Goal: Check status: Check status

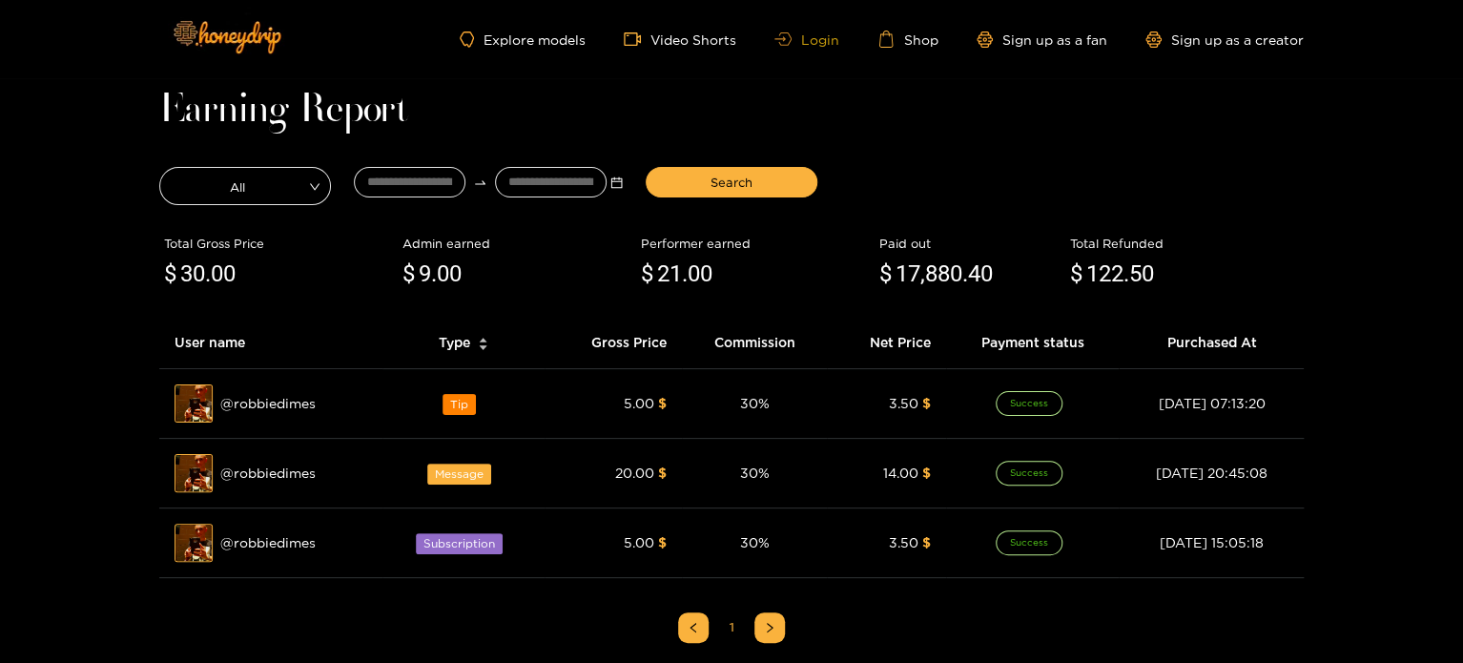
click at [832, 44] on link "Login" at bounding box center [807, 39] width 65 height 14
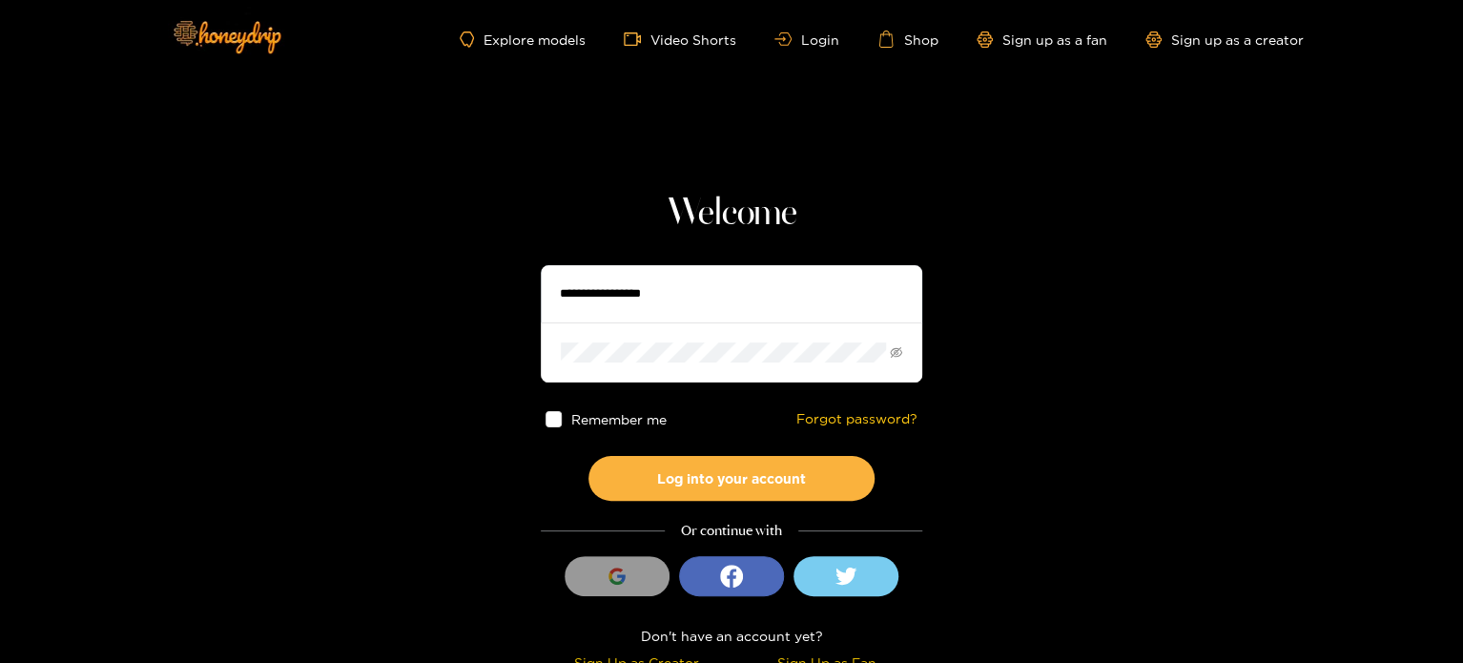
click at [633, 306] on input "text" at bounding box center [732, 293] width 382 height 57
paste input "**********"
type input "**********"
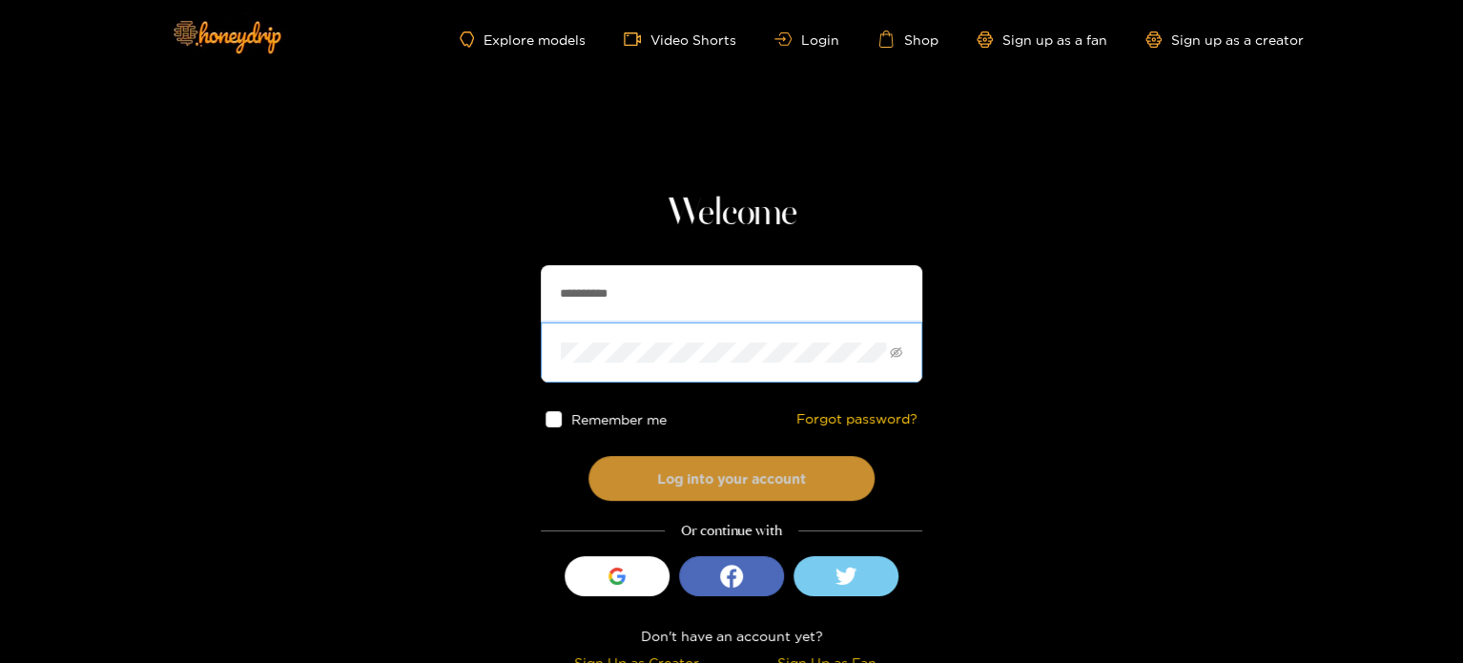
drag, startPoint x: 618, startPoint y: 445, endPoint x: 617, endPoint y: 465, distance: 19.1
click at [618, 446] on div "Remember me Forgot password?" at bounding box center [732, 419] width 382 height 73
click at [617, 477] on button "Log into your account" at bounding box center [732, 478] width 286 height 45
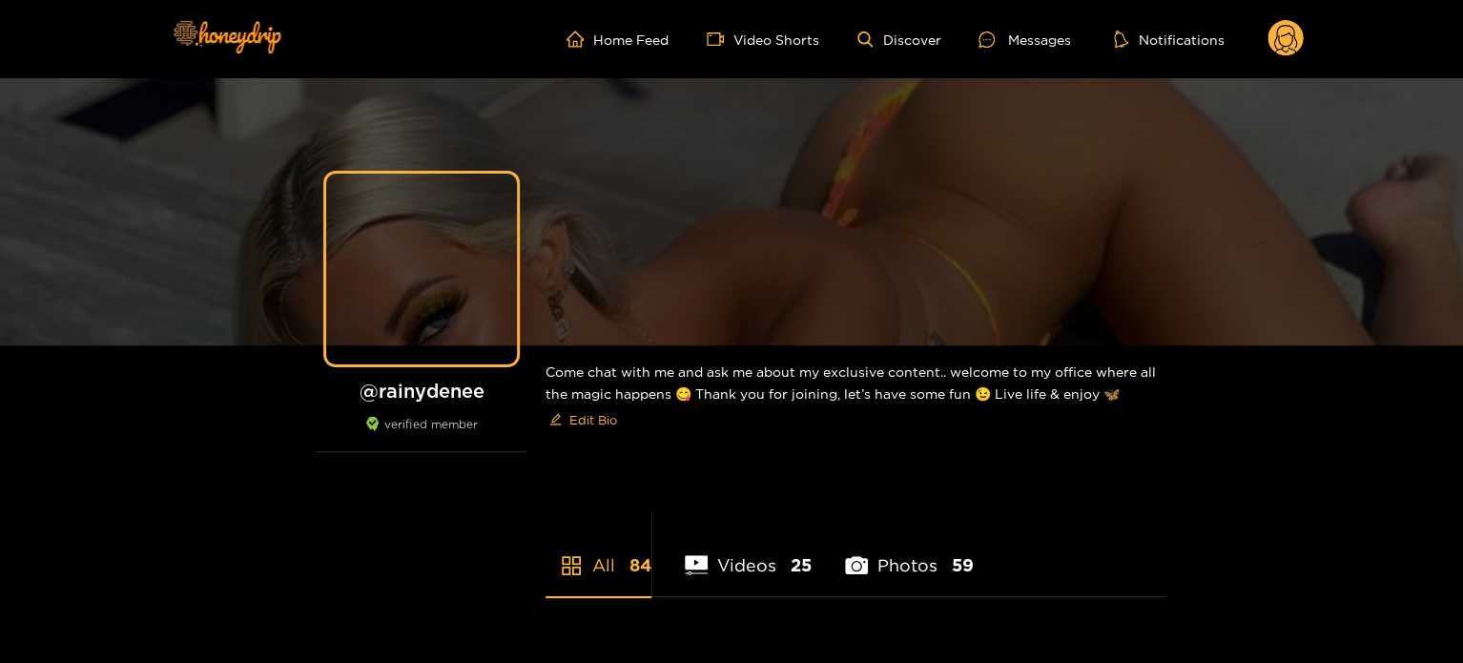
click at [1285, 54] on circle at bounding box center [1286, 38] width 36 height 36
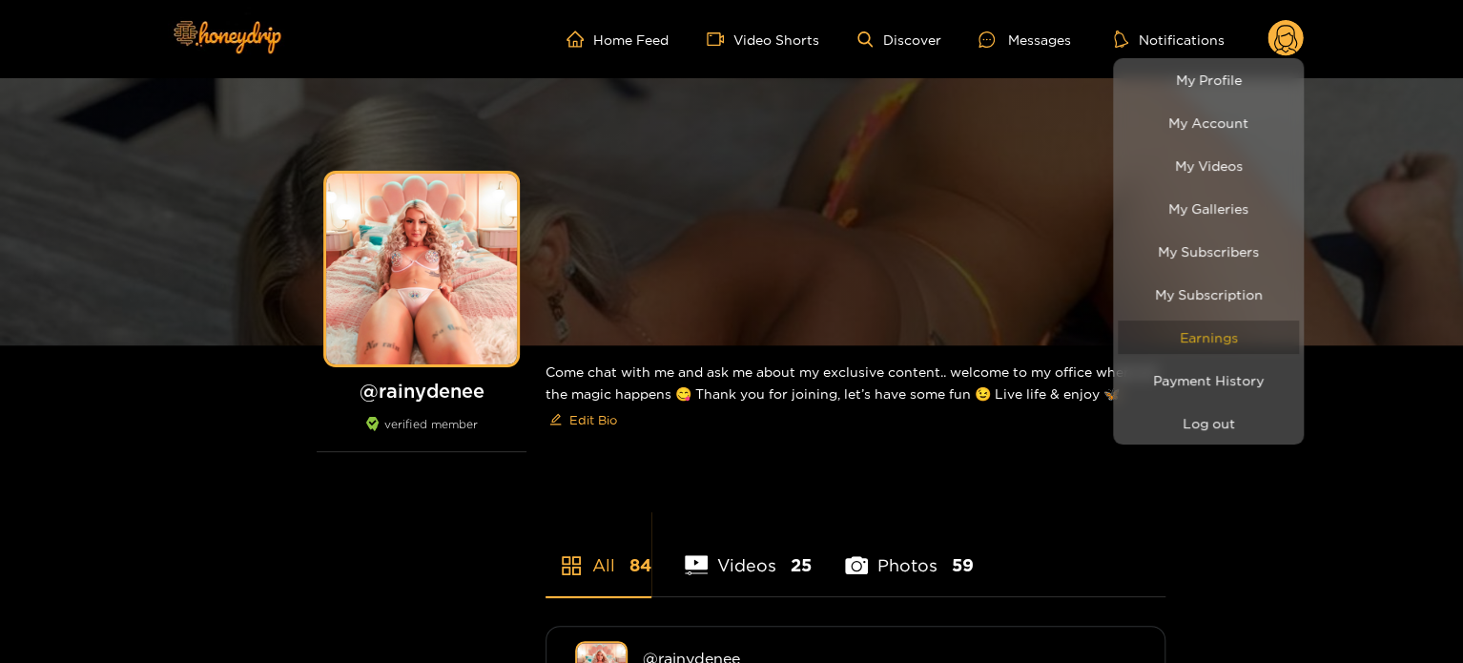
click at [1205, 335] on link "Earnings" at bounding box center [1208, 337] width 181 height 33
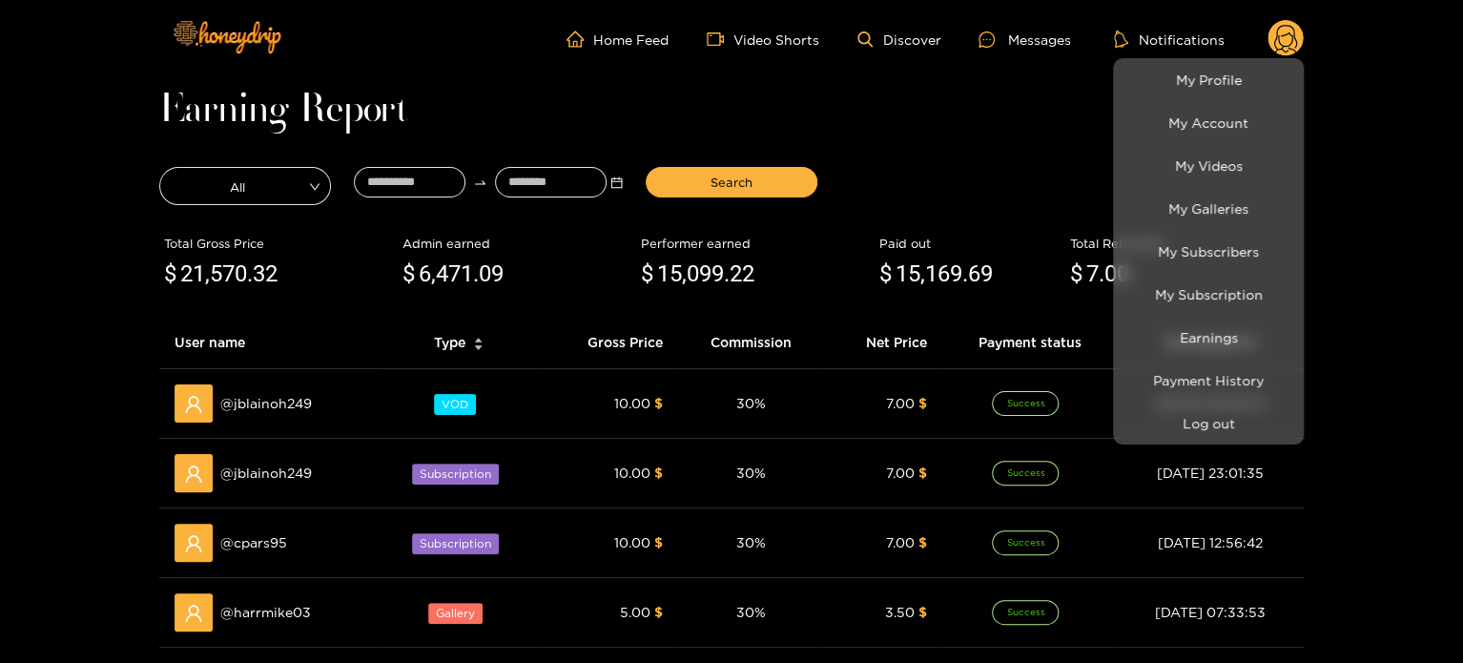
click at [379, 186] on div at bounding box center [731, 331] width 1463 height 663
click at [379, 186] on input at bounding box center [410, 182] width 112 height 31
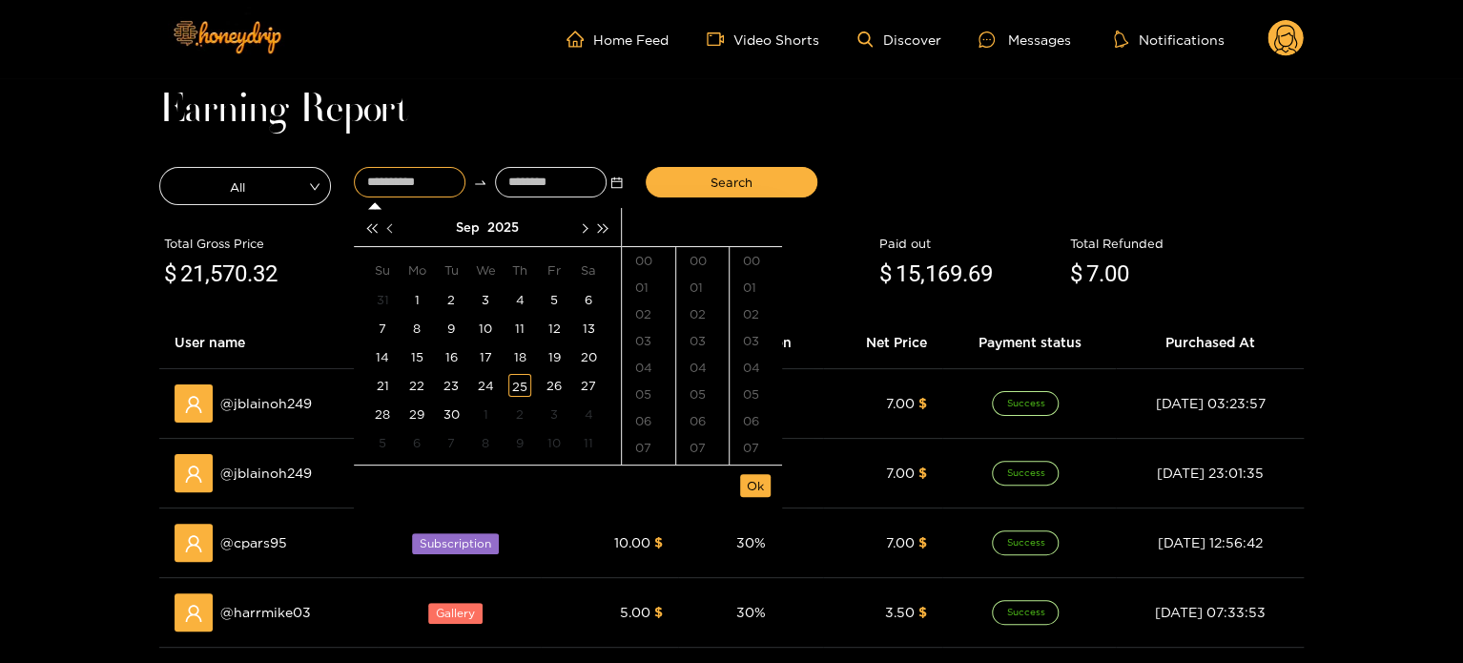
click at [382, 229] on button "button" at bounding box center [392, 227] width 20 height 38
click at [519, 327] on div "7" at bounding box center [519, 328] width 23 height 23
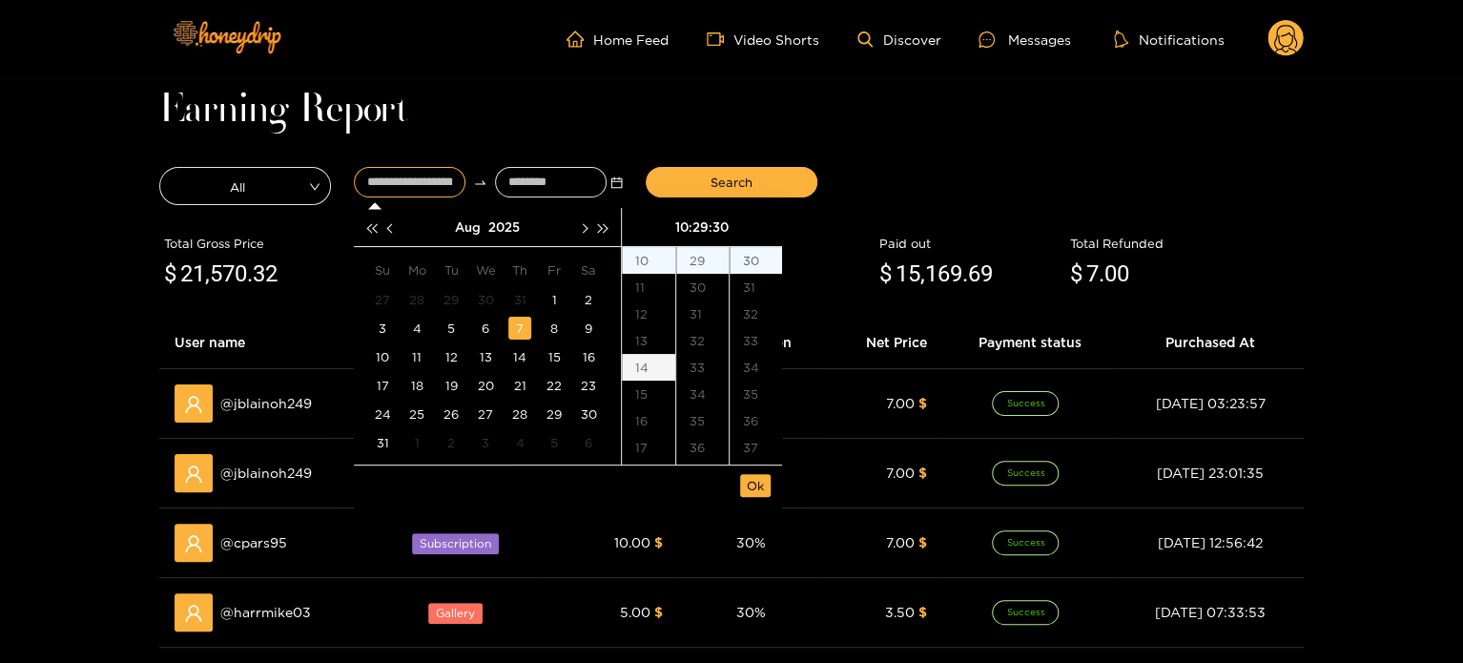
scroll to position [801, 0]
click at [648, 330] on div "09" at bounding box center [648, 329] width 53 height 27
click at [707, 437] on div "50" at bounding box center [702, 439] width 52 height 27
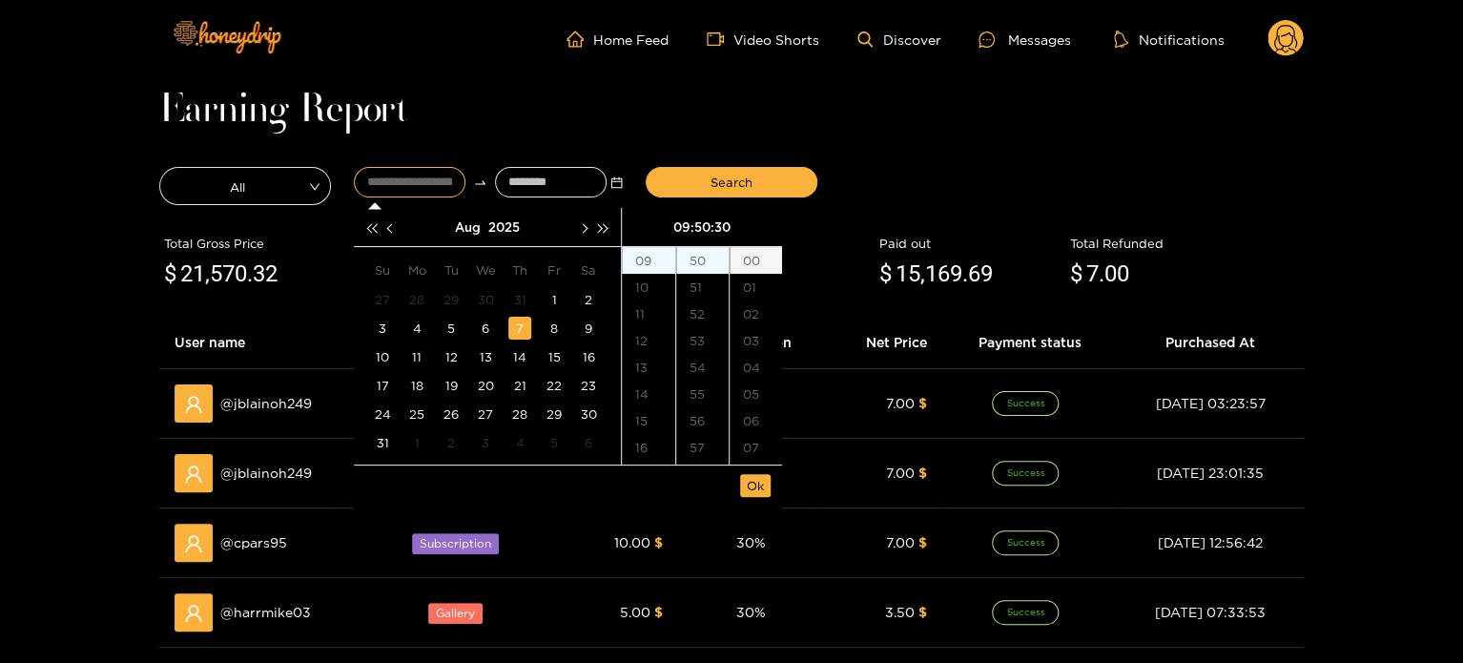
click at [745, 248] on div "00" at bounding box center [756, 260] width 52 height 27
type input "**********"
click at [756, 488] on span "Ok" at bounding box center [755, 485] width 17 height 19
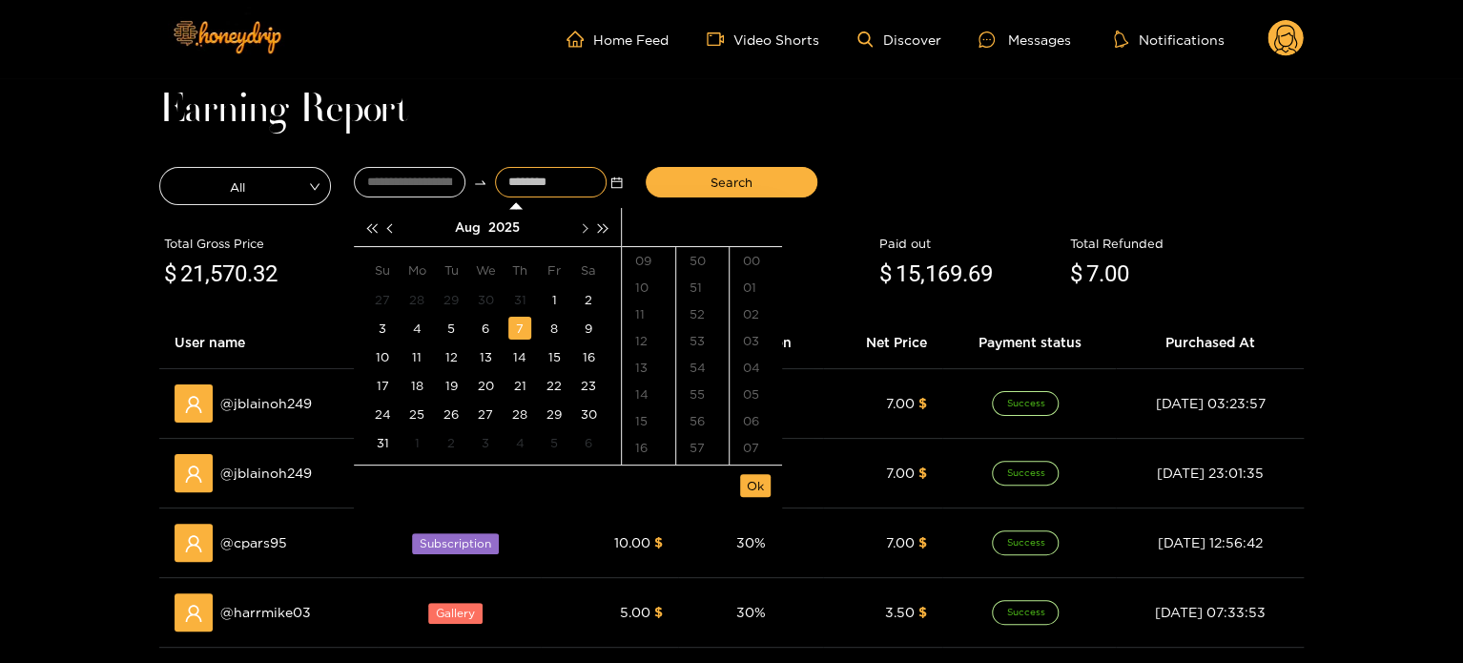
click at [579, 225] on span "button" at bounding box center [584, 228] width 10 height 10
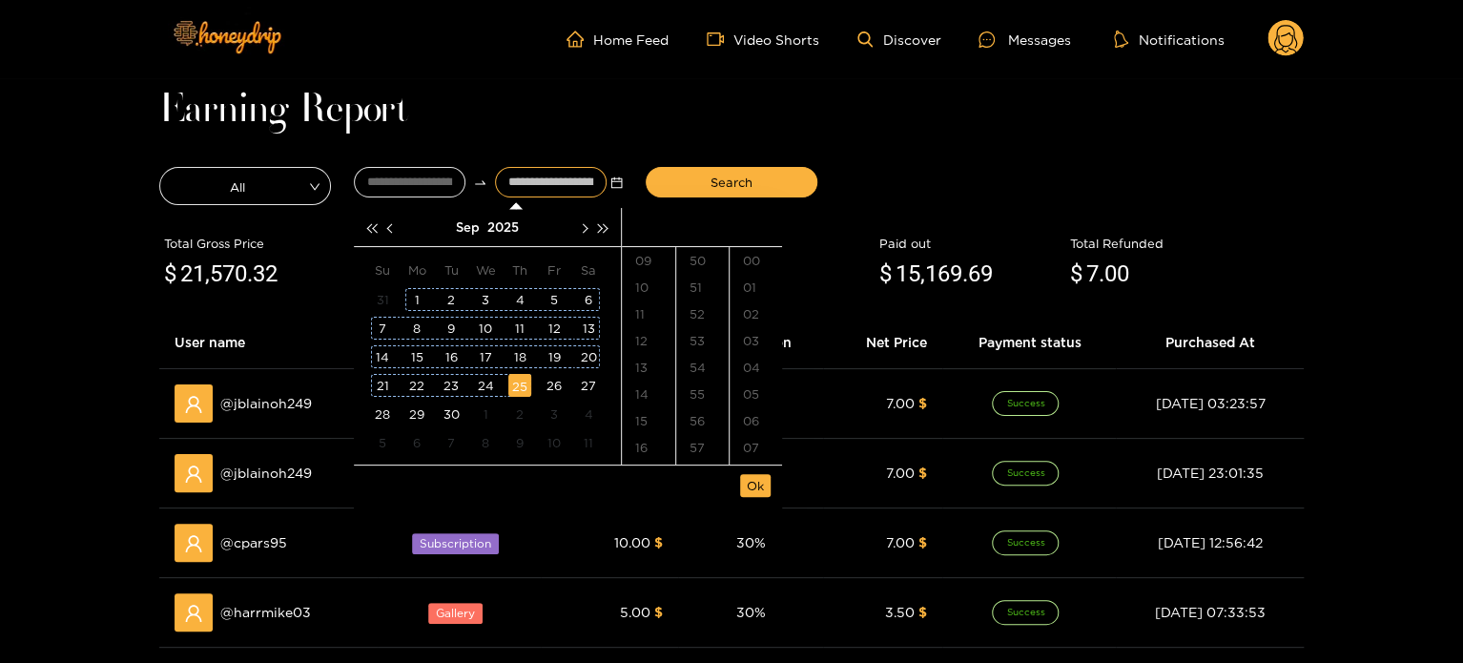
click at [523, 377] on div "25" at bounding box center [519, 385] width 23 height 23
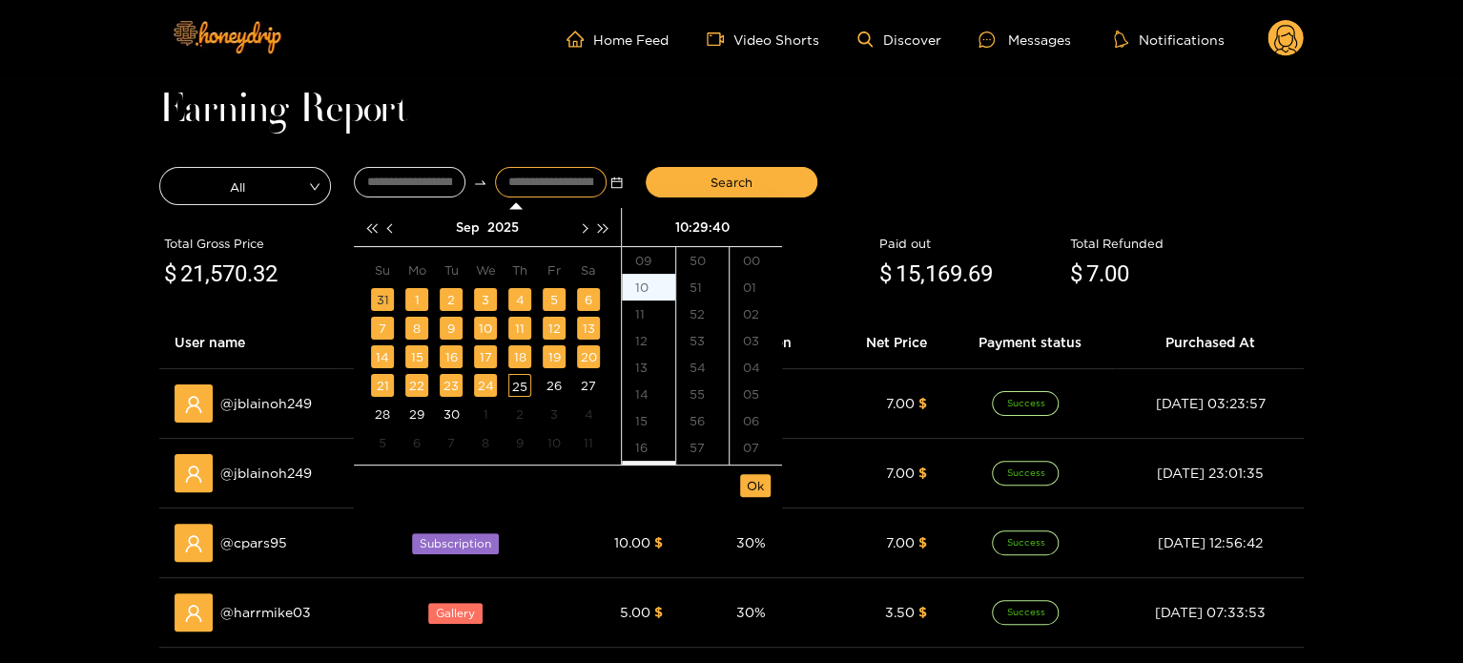
scroll to position [1068, 0]
type input "**********"
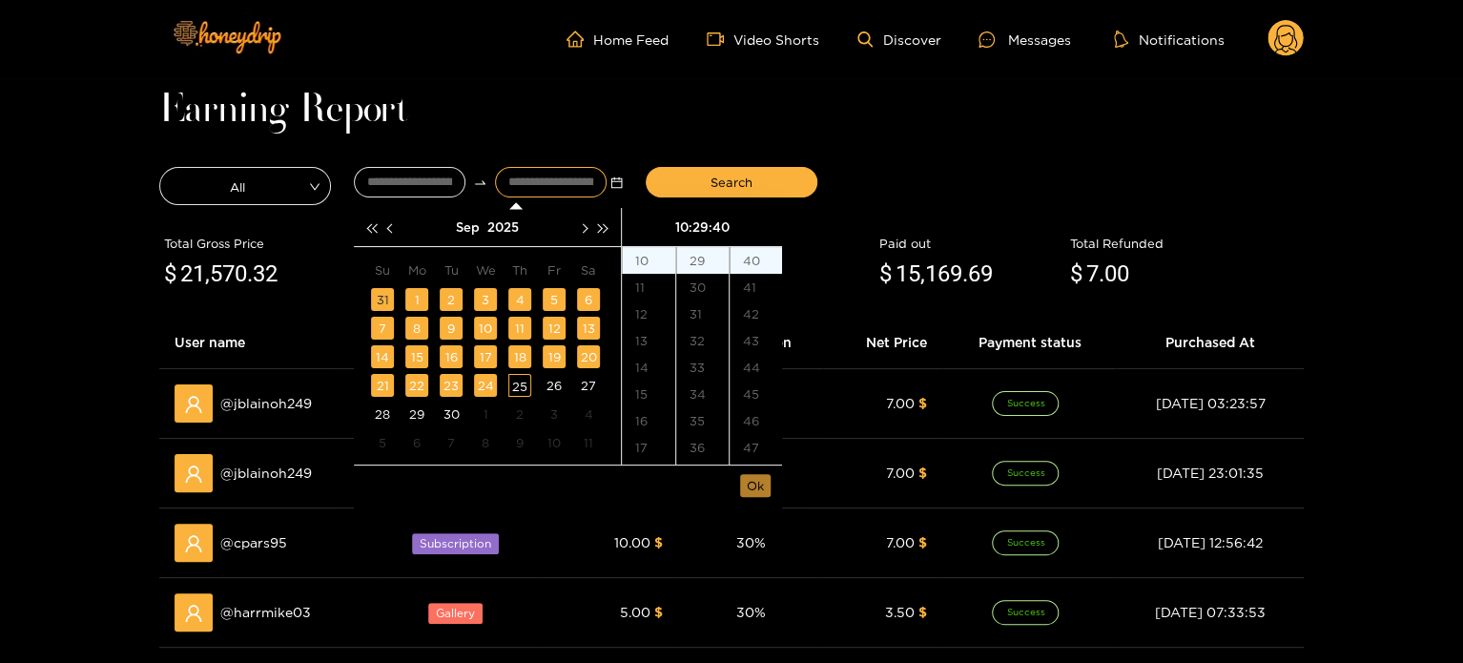
click at [761, 487] on span "Ok" at bounding box center [755, 485] width 17 height 19
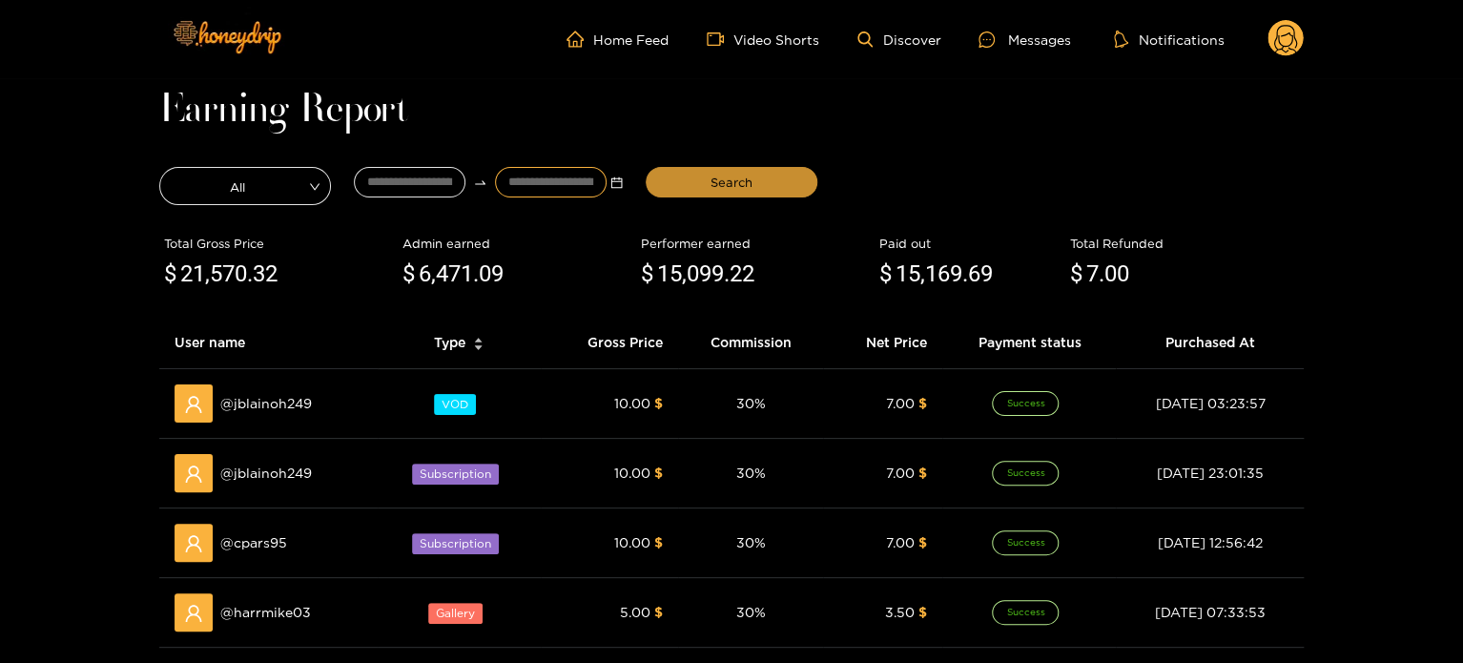
click at [736, 169] on button "Search" at bounding box center [732, 182] width 172 height 31
